Goal: Transaction & Acquisition: Purchase product/service

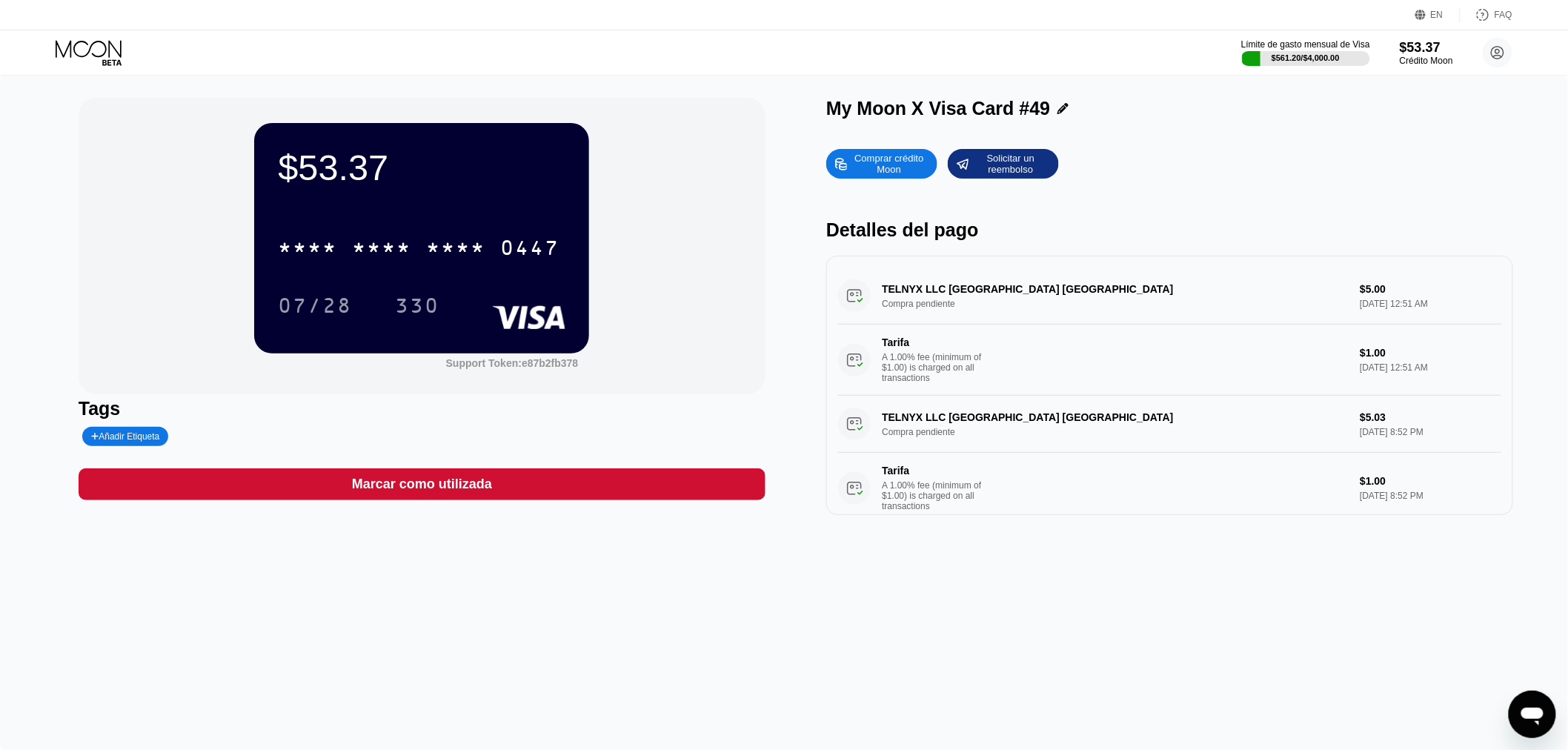
click at [877, 167] on div "Comprar crédito Moon" at bounding box center [890, 163] width 82 height 24
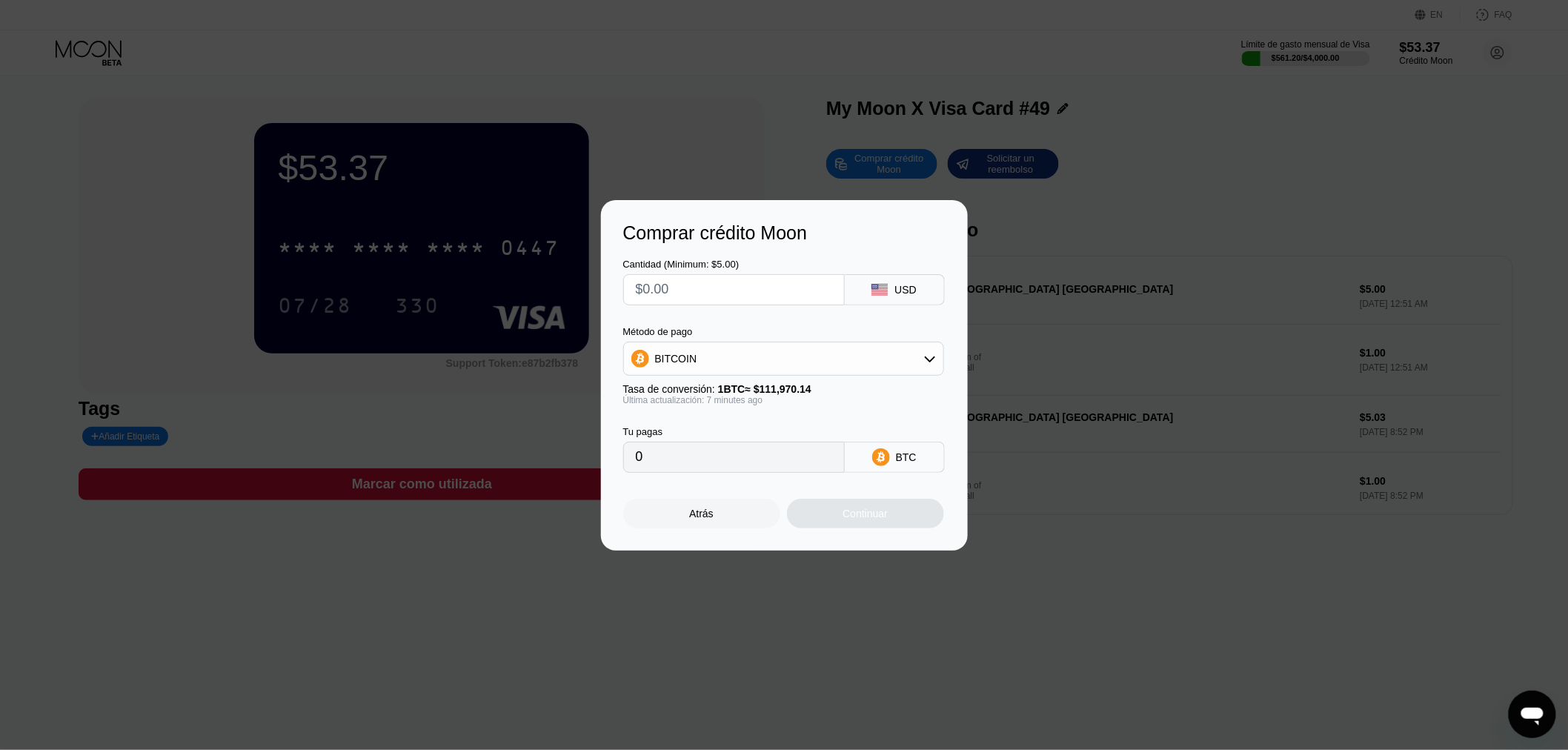
click at [691, 286] on input "text" at bounding box center [734, 290] width 196 height 29
type input "$5"
type input "0.00004470"
type input "$50"
type input "0.00044691"
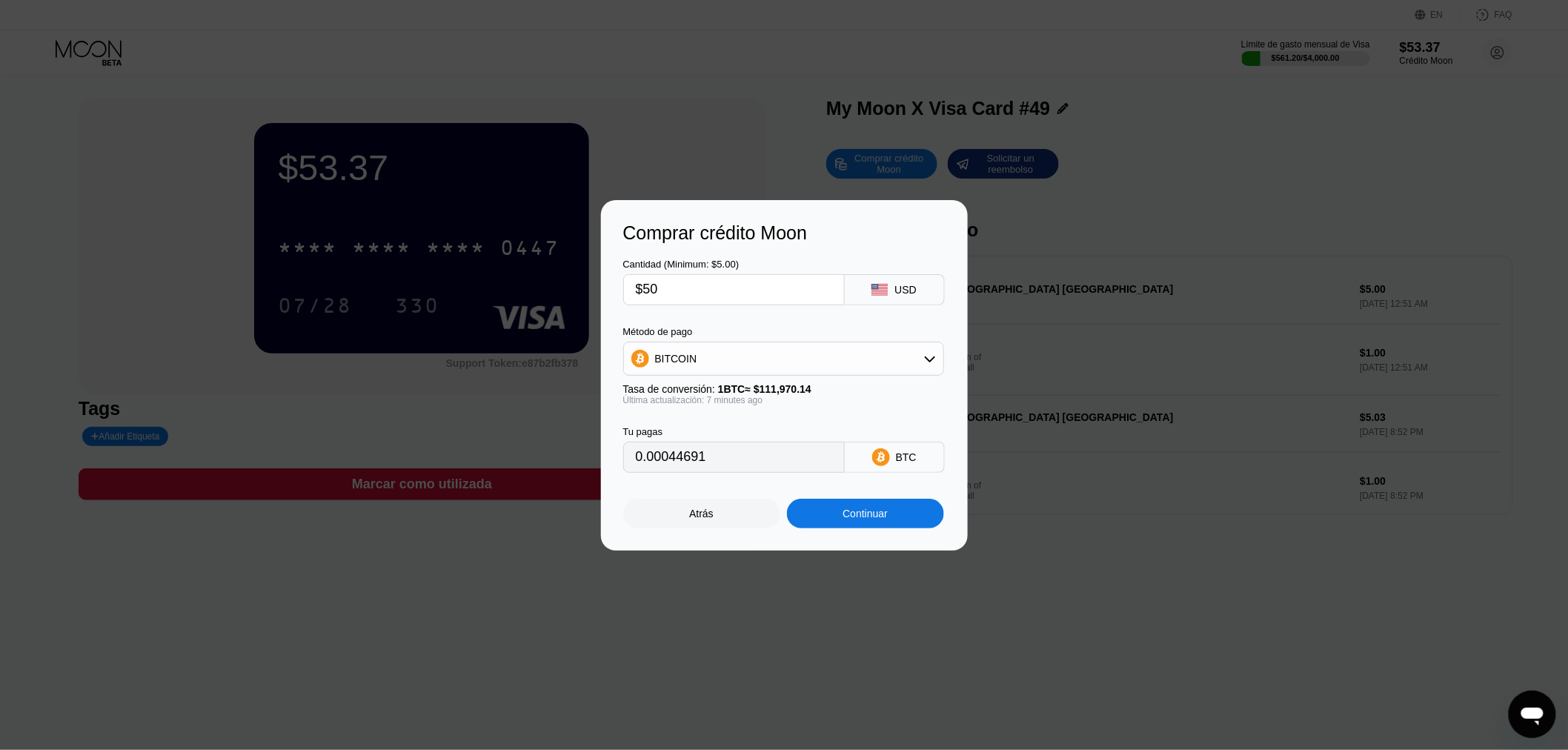
type input "$50"
click at [850, 520] on div "Continuar" at bounding box center [864, 513] width 45 height 12
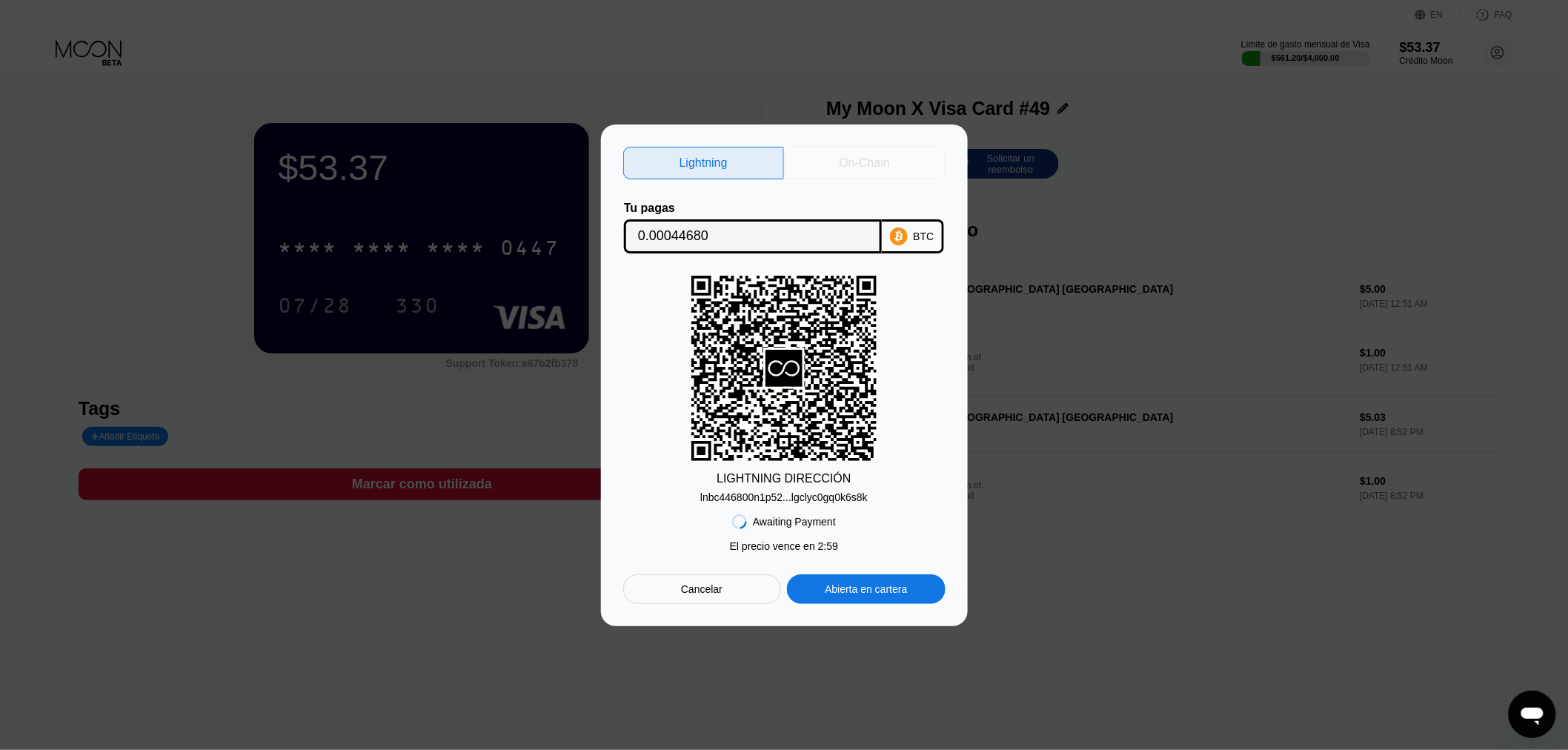
click at [855, 158] on div "On-Chain" at bounding box center [865, 163] width 51 height 15
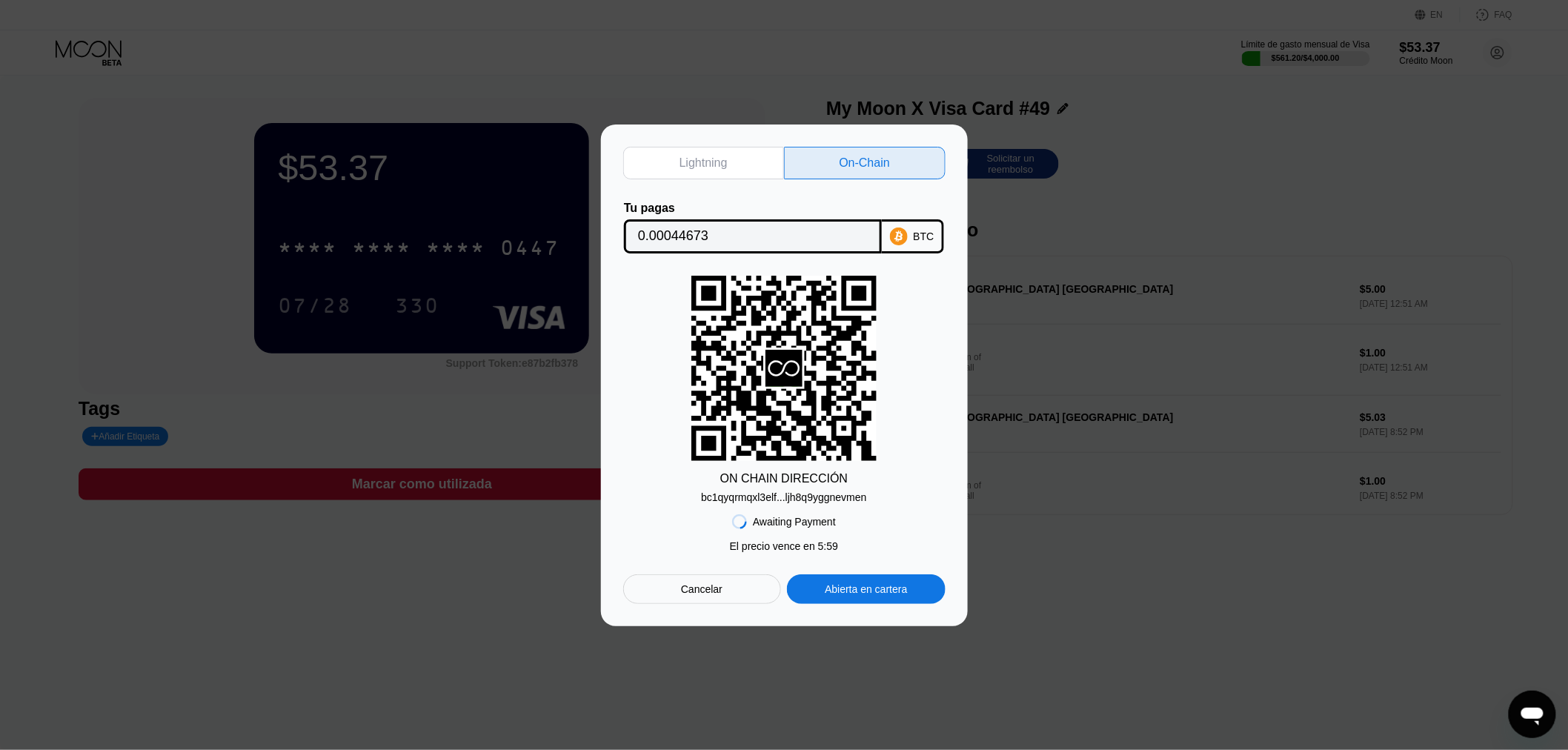
click at [766, 497] on div "bc1qyqrmqxl3elf...ljh8q9yggnevmen" at bounding box center [784, 497] width 165 height 12
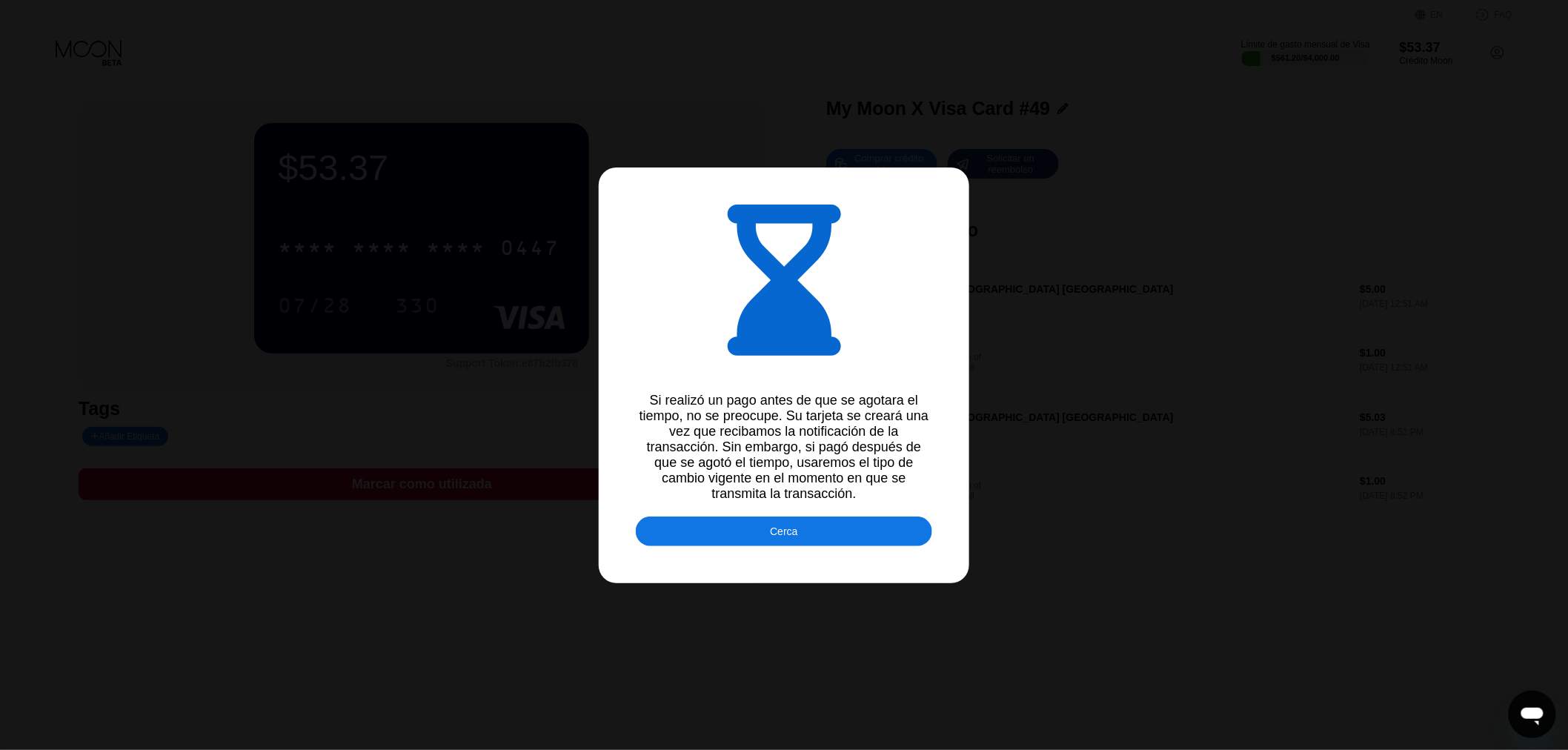
type input "0.00044647"
click at [820, 533] on div "Cerca" at bounding box center [784, 531] width 297 height 29
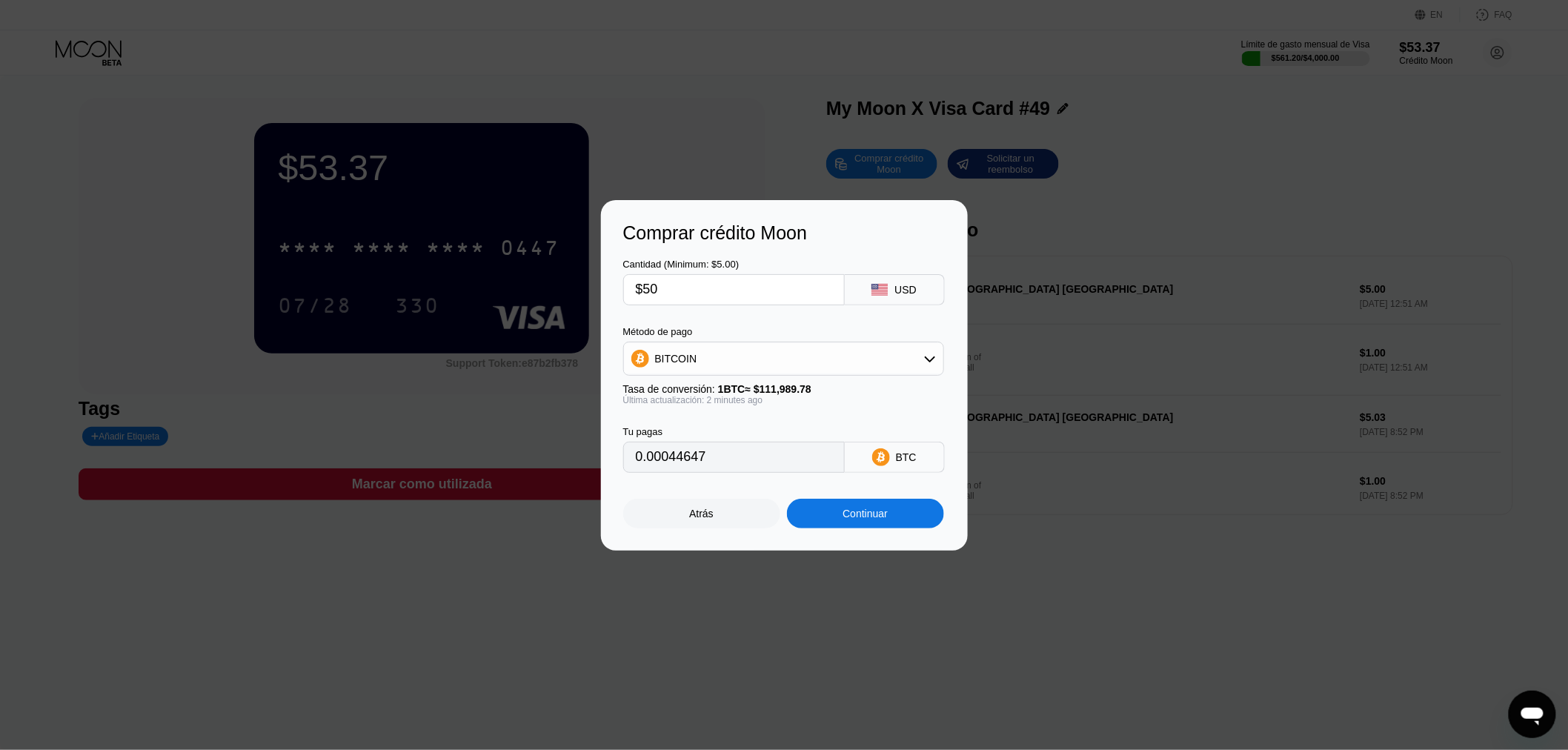
click at [699, 520] on div "Atrás" at bounding box center [702, 513] width 25 height 12
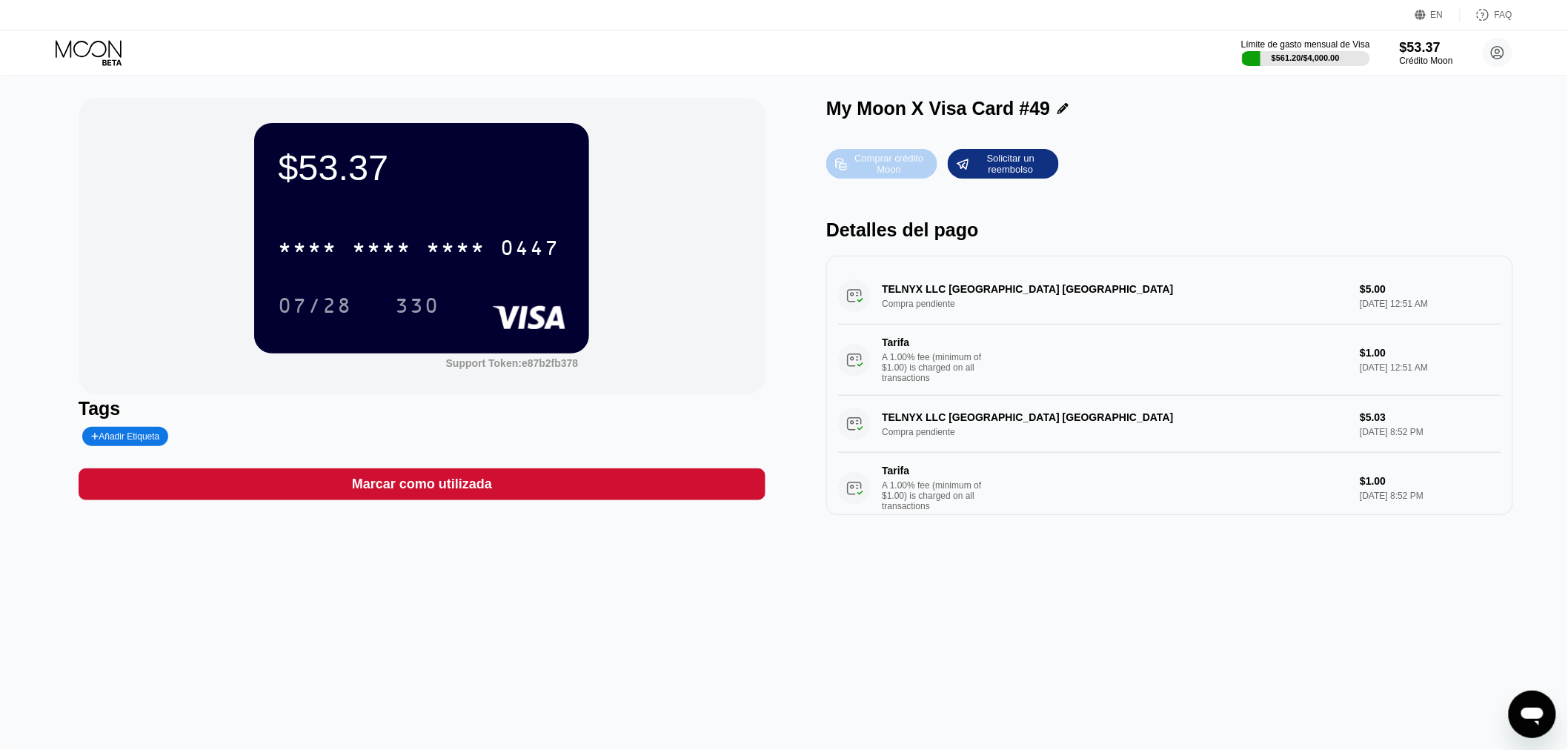
click at [877, 155] on div "Comprar crédito Moon" at bounding box center [890, 163] width 82 height 24
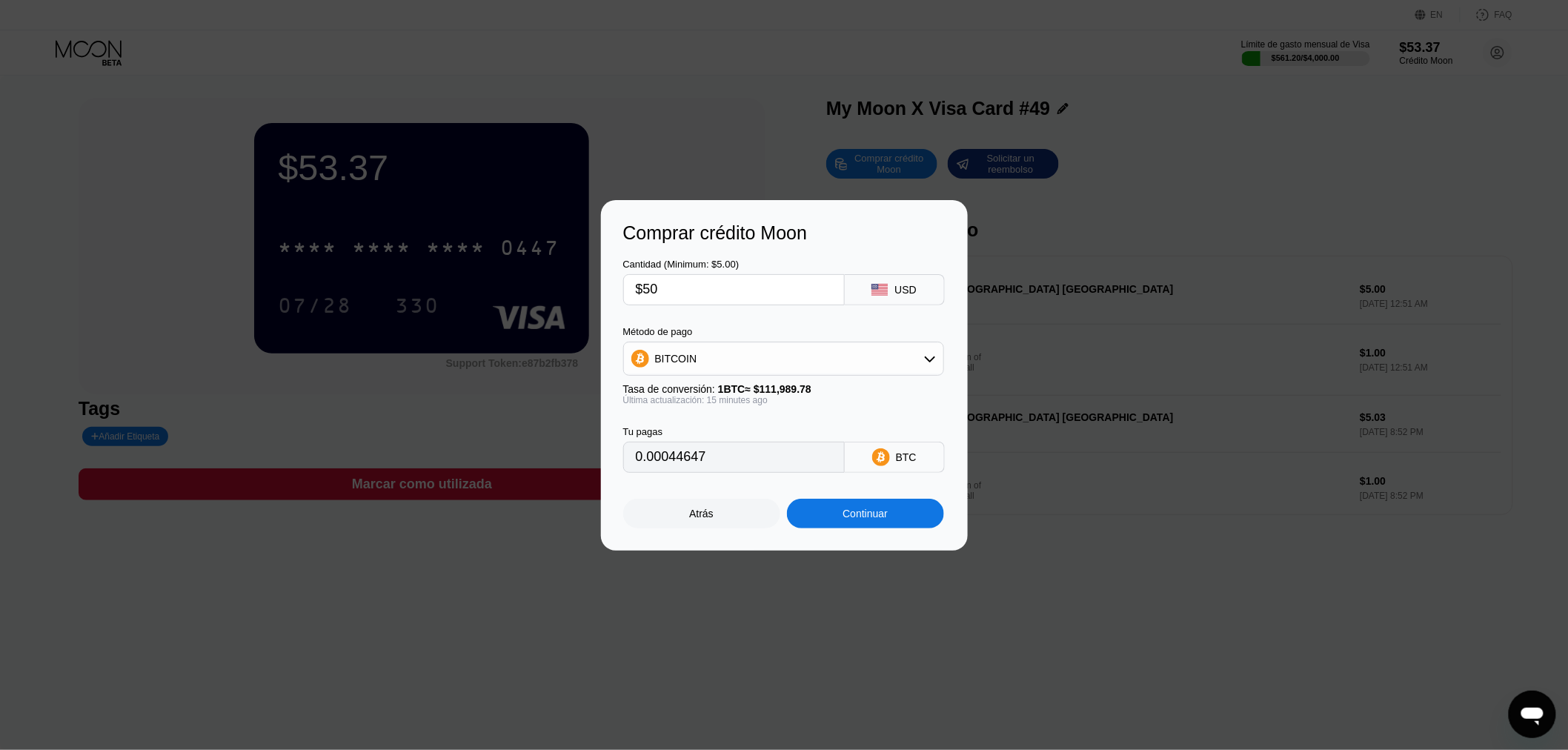
click at [721, 284] on input "$50" at bounding box center [734, 290] width 196 height 29
type input "0.00044734"
drag, startPoint x: 708, startPoint y: 279, endPoint x: 586, endPoint y: 283, distance: 122.1
click at [586, 283] on div "Comprar crédito Moon Cantidad (Minimum: $5.00) $50 USD Método de pago BITCOIN T…" at bounding box center [784, 375] width 1568 height 350
type input "$6"
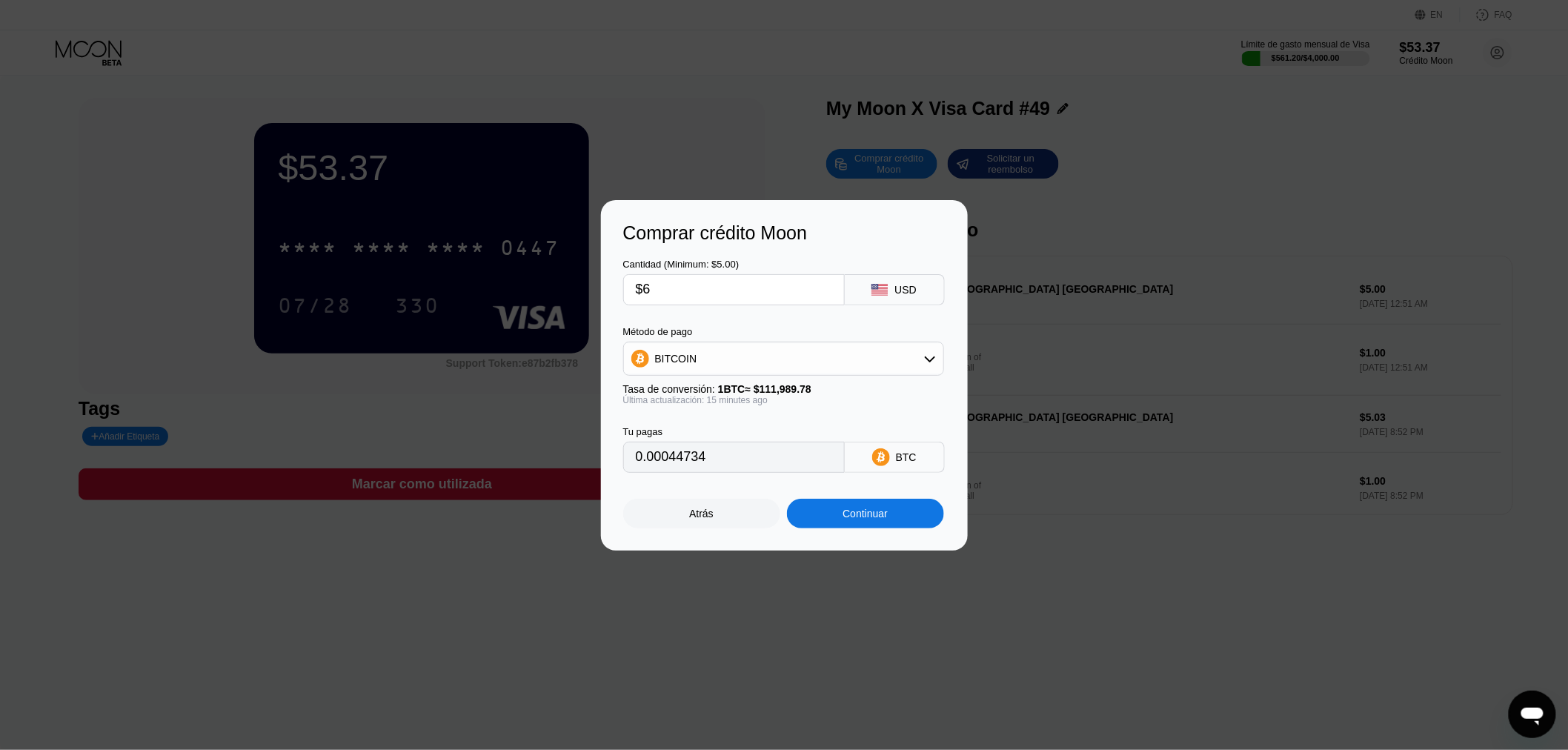
type input "0.00005368"
type input "$60"
type input "0.00053680"
type input "$60"
click at [861, 520] on div "Continuar" at bounding box center [864, 513] width 45 height 12
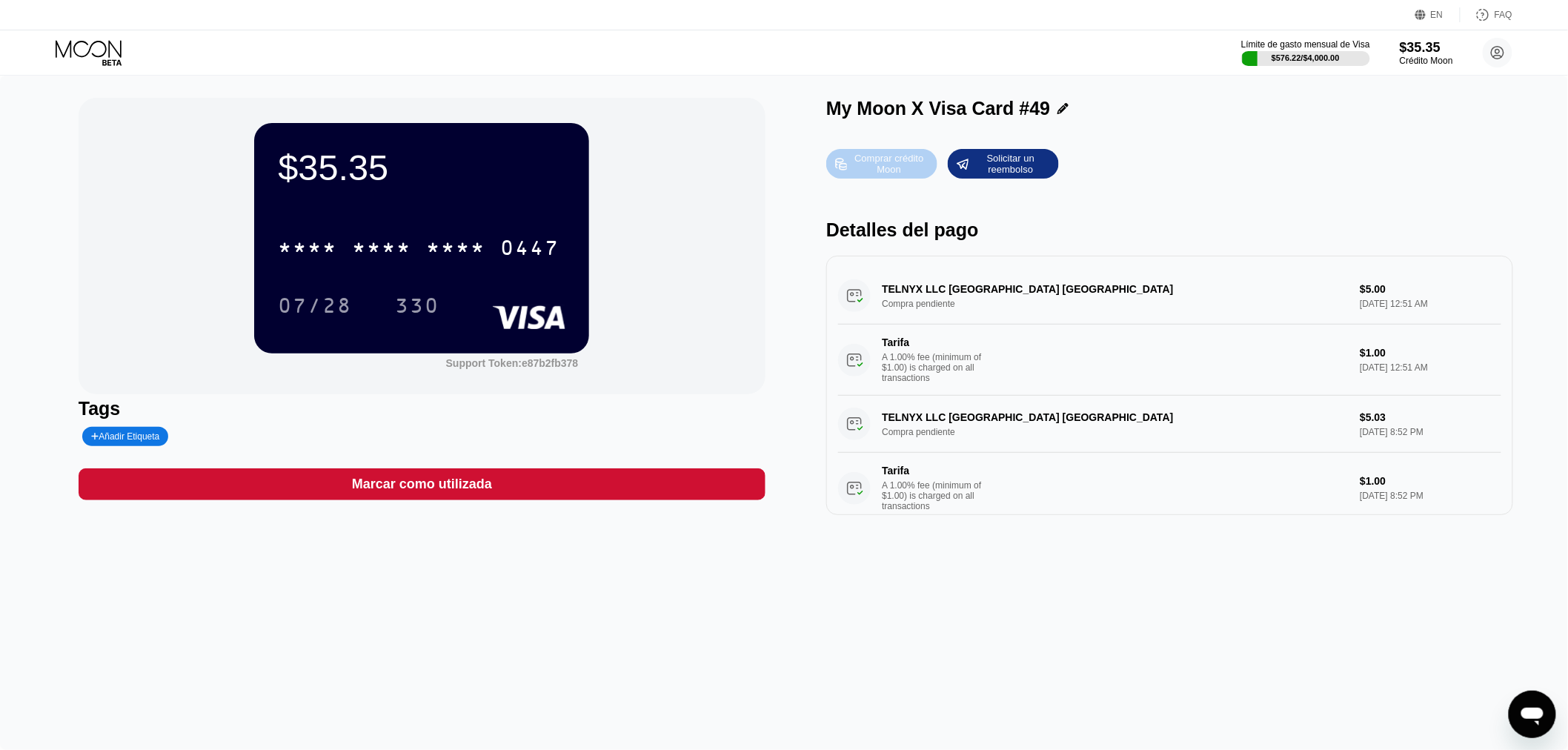
click at [898, 154] on div "Comprar crédito Moon" at bounding box center [890, 163] width 82 height 24
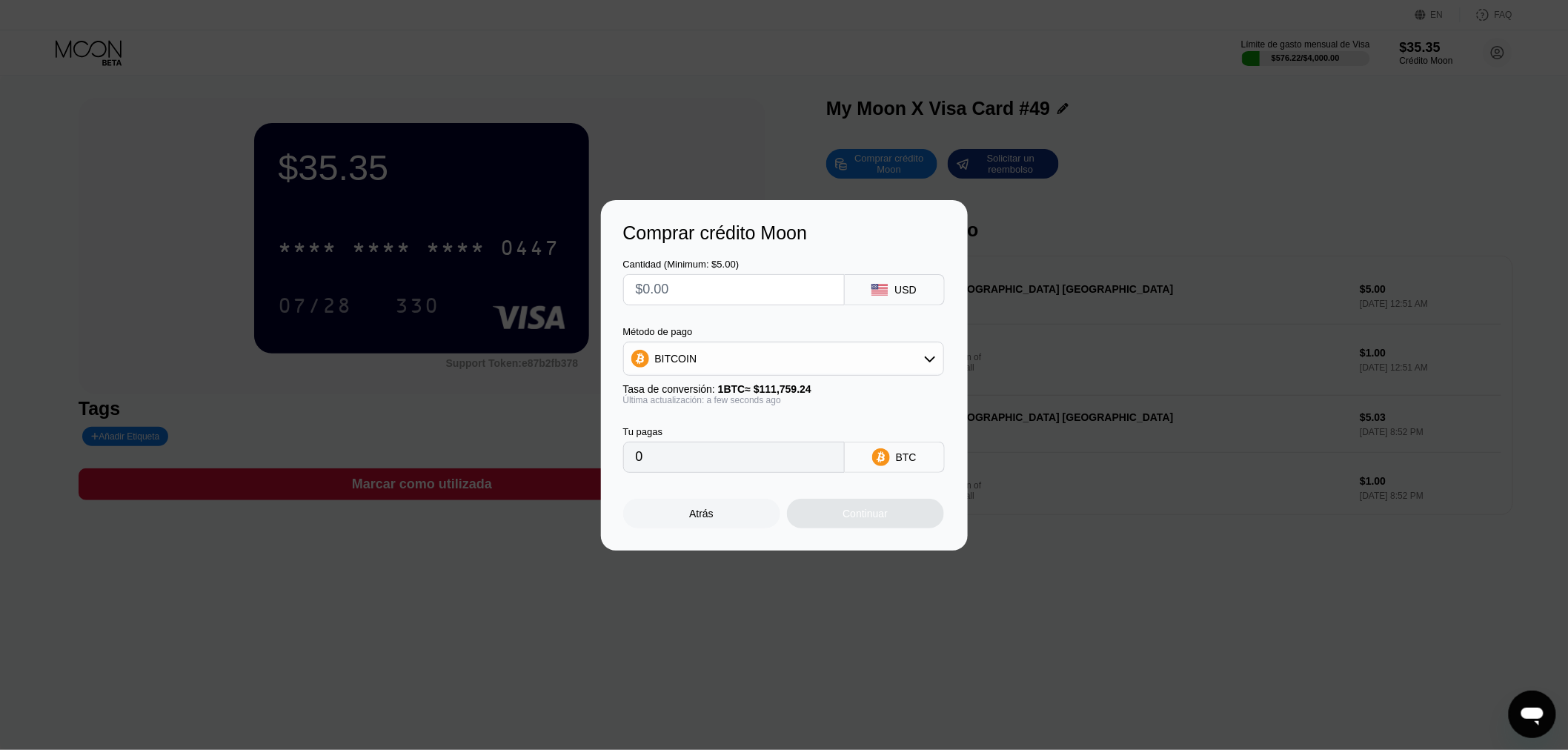
click at [735, 287] on input "text" at bounding box center [734, 290] width 196 height 29
type input "$6"
type input "0.00005369"
type input "$60"
type input "0.00053687"
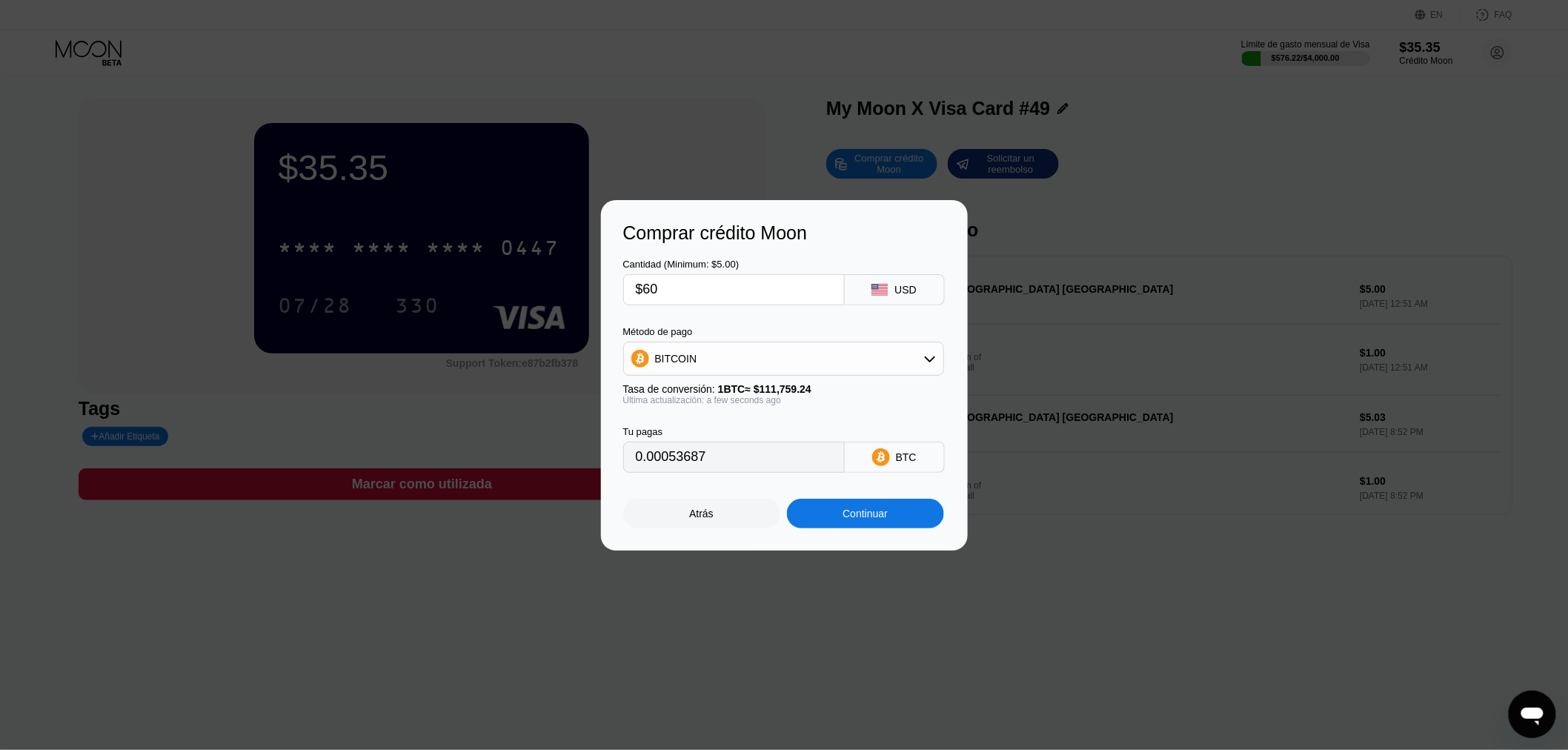
type input "$60"
click at [868, 516] on div "Continuar" at bounding box center [864, 513] width 45 height 12
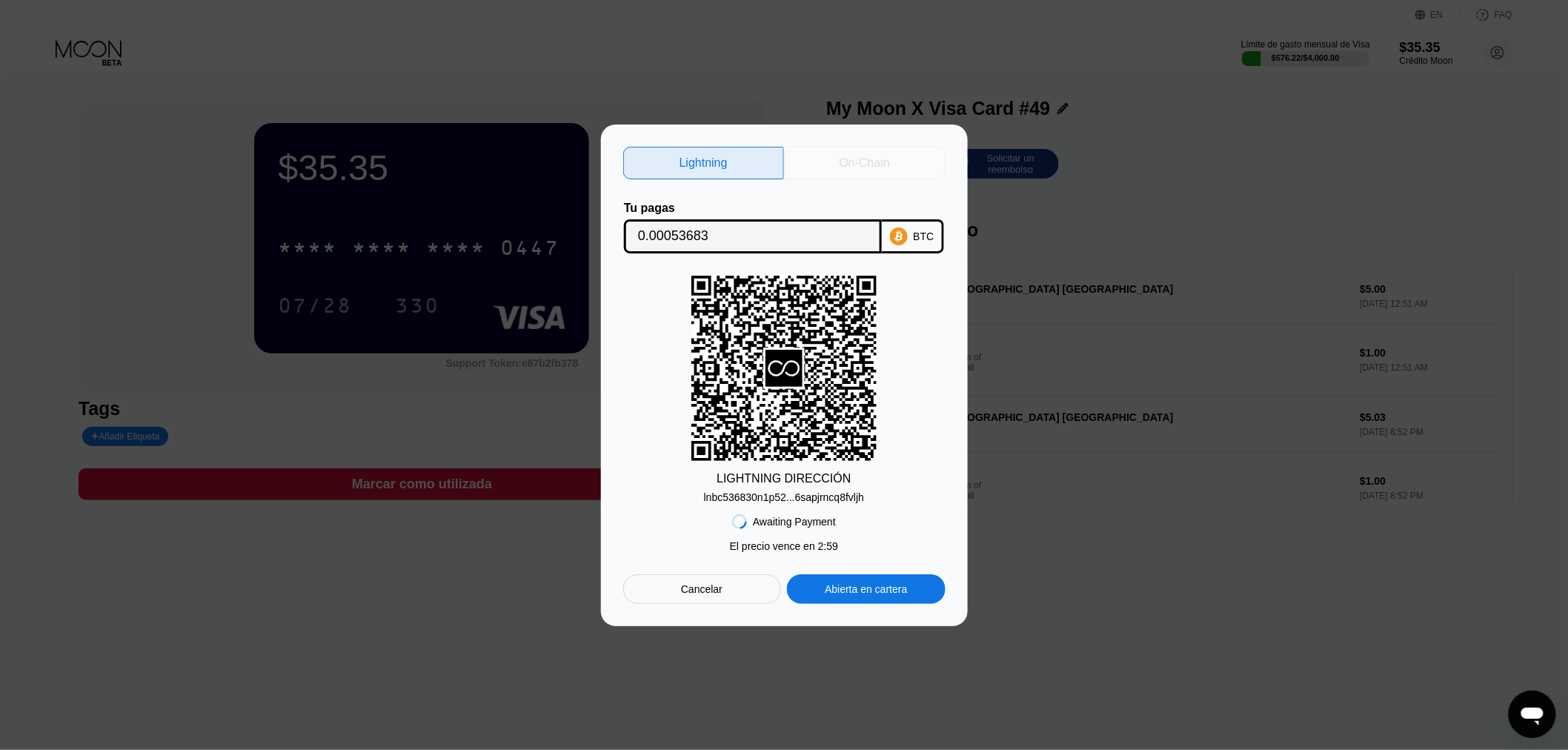
click at [861, 163] on div "On-Chain" at bounding box center [865, 163] width 51 height 15
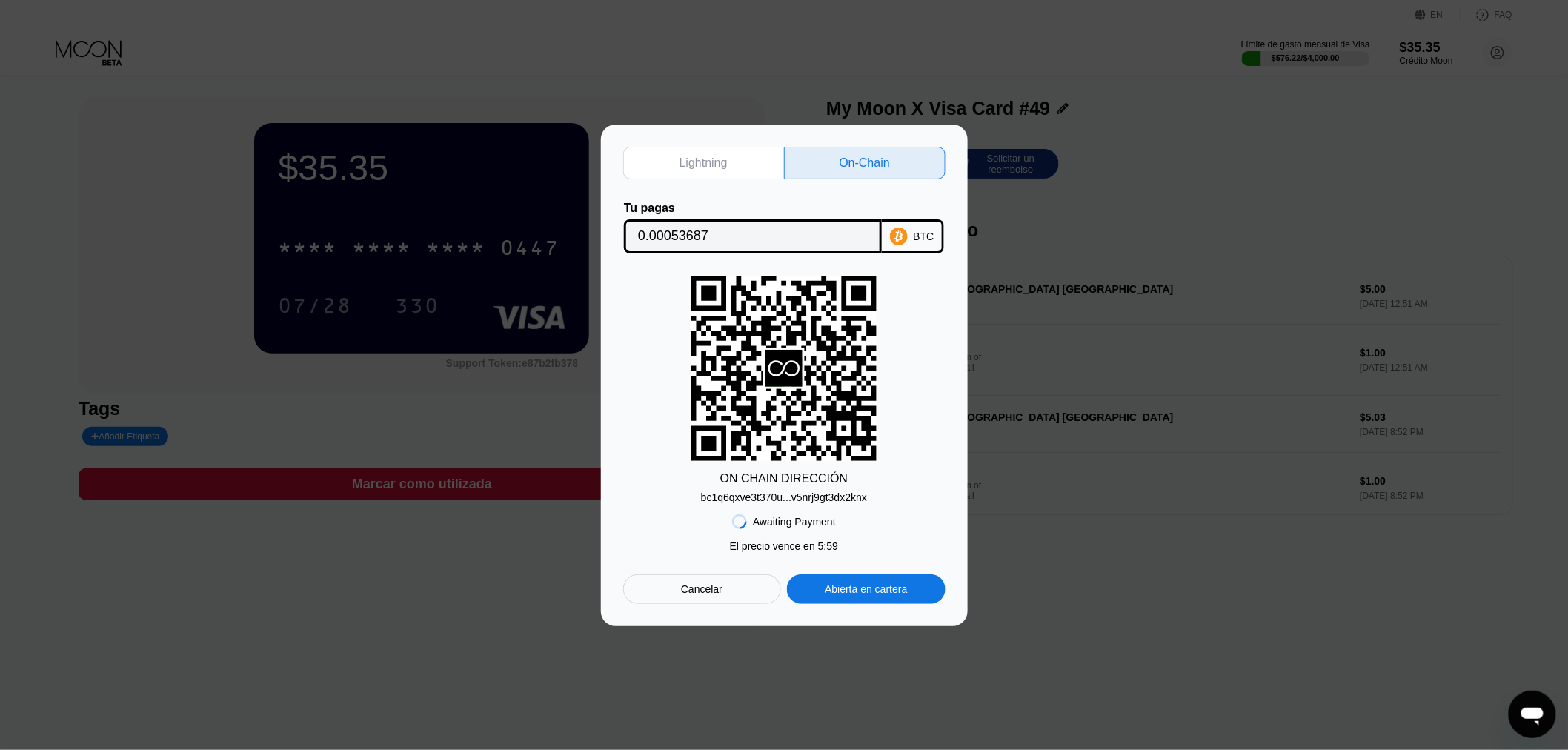
click at [786, 505] on div "Awaiting Payment El precio vence en 2 : 57 El precio vence en 5 : 59 Cancelar A…" at bounding box center [784, 553] width 323 height 100
click at [777, 495] on div "bc1q6qxve3t370u...v5nrj9gt3dx2knx" at bounding box center [784, 497] width 166 height 12
